Goal: Check status: Check status

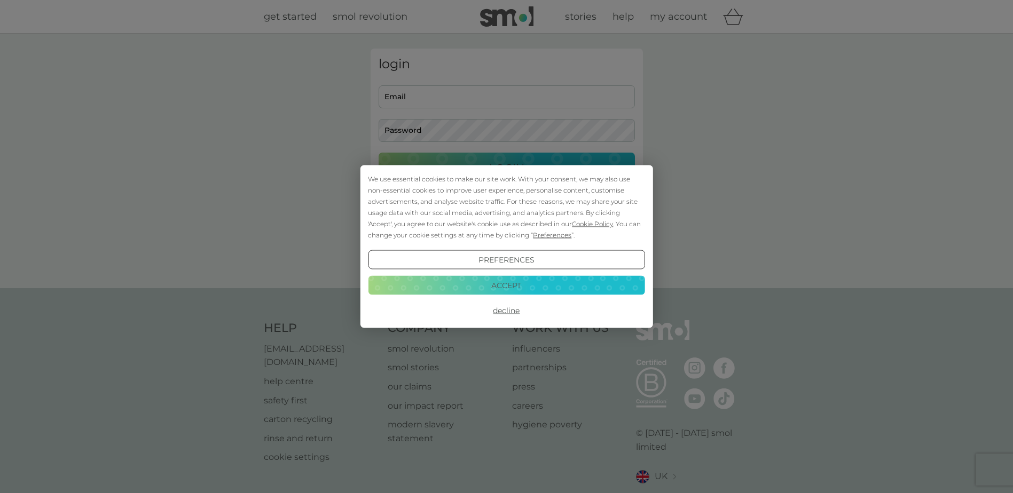
click at [509, 289] on button "Accept" at bounding box center [506, 284] width 276 height 19
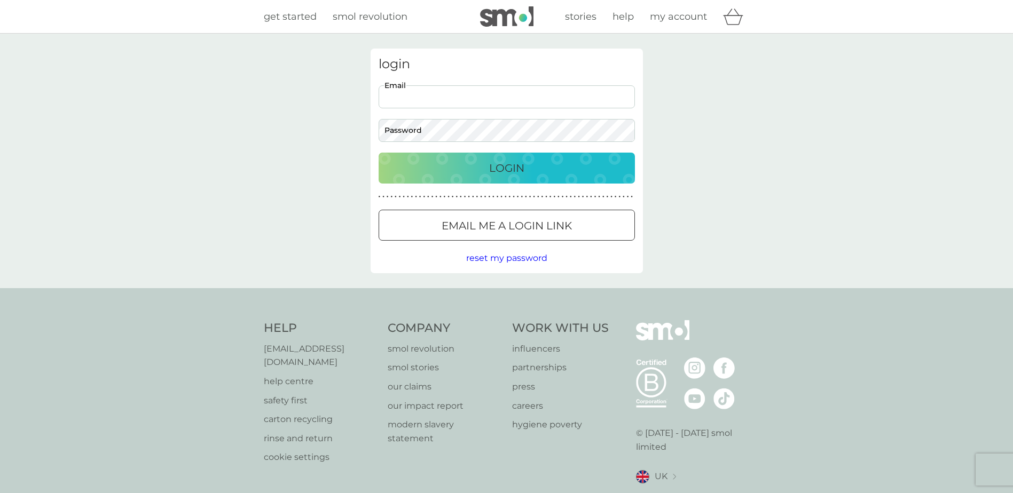
click at [418, 98] on input "Email" at bounding box center [506, 96] width 256 height 23
type input "vickileamanson@hotmail.com"
click at [378, 153] on button "Login" at bounding box center [506, 168] width 256 height 31
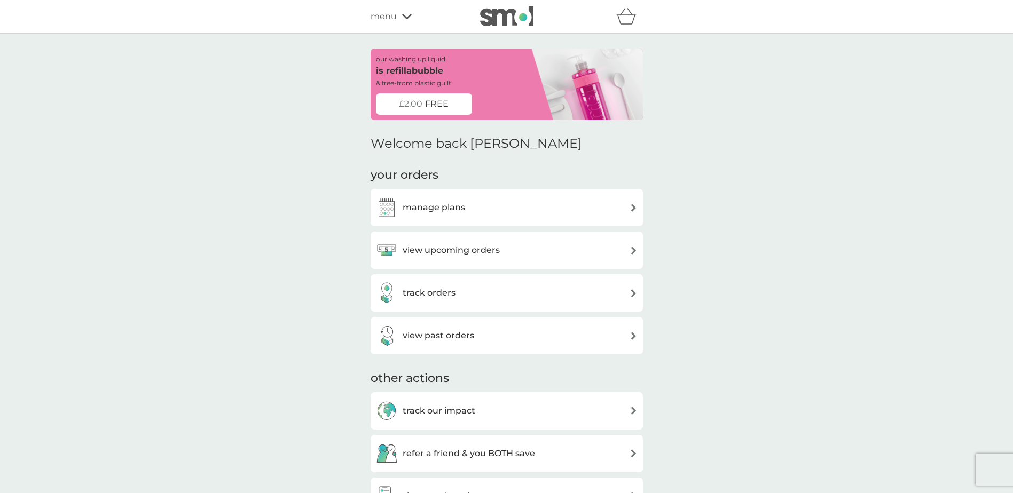
click at [618, 251] on div "view upcoming orders" at bounding box center [507, 250] width 262 height 21
click at [534, 284] on div "track orders" at bounding box center [507, 292] width 262 height 21
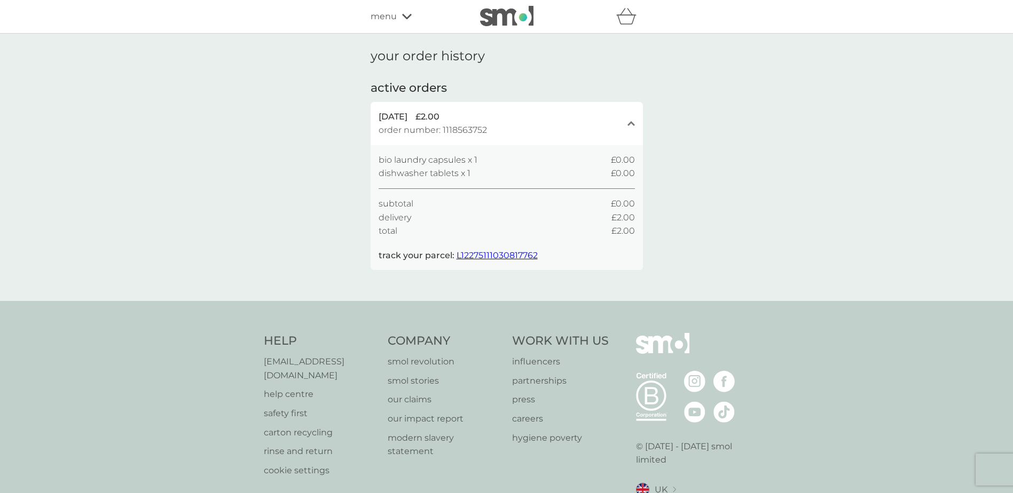
click at [510, 255] on span "L12275111030817762" at bounding box center [496, 255] width 81 height 10
